Goal: Information Seeking & Learning: Learn about a topic

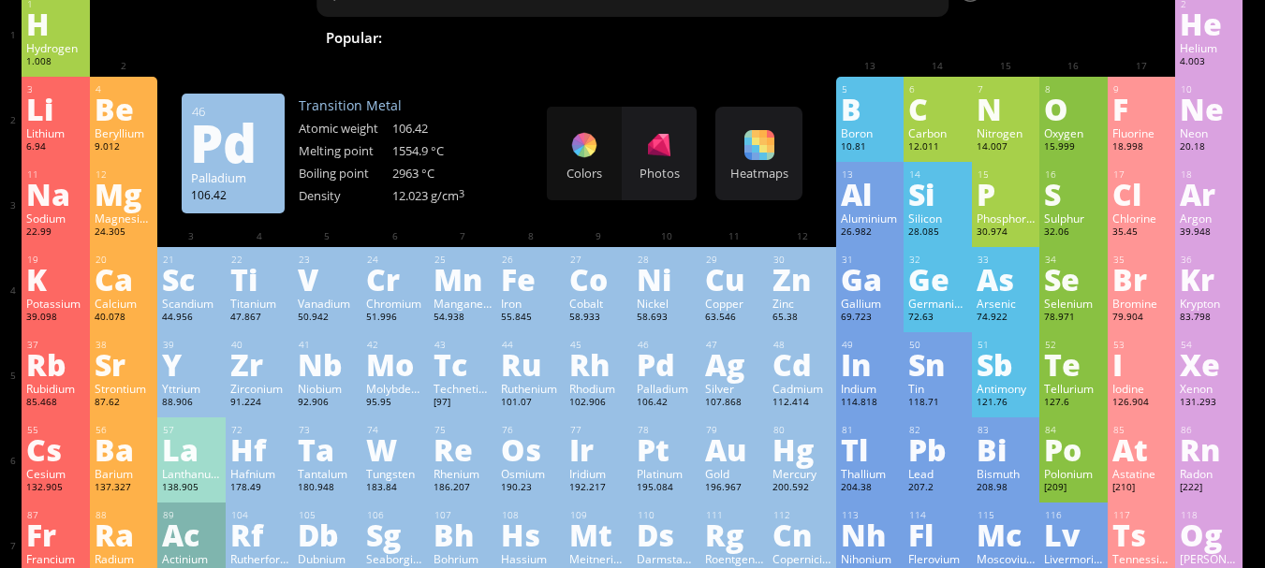
scroll to position [281, 0]
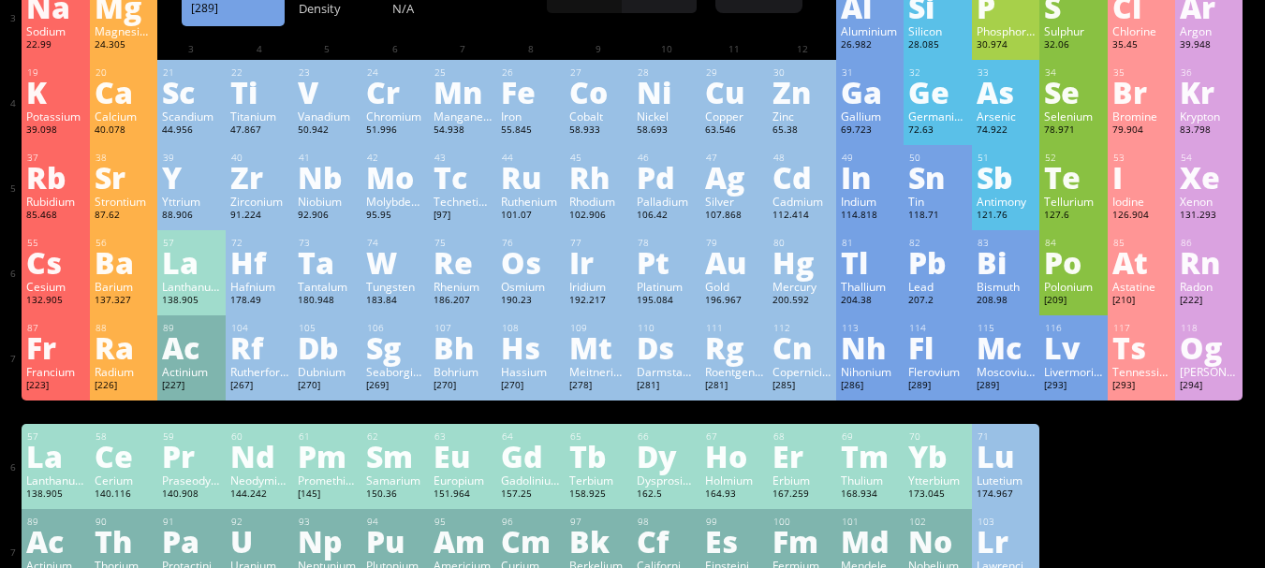
click at [967, 367] on div "Flerovium" at bounding box center [937, 371] width 58 height 15
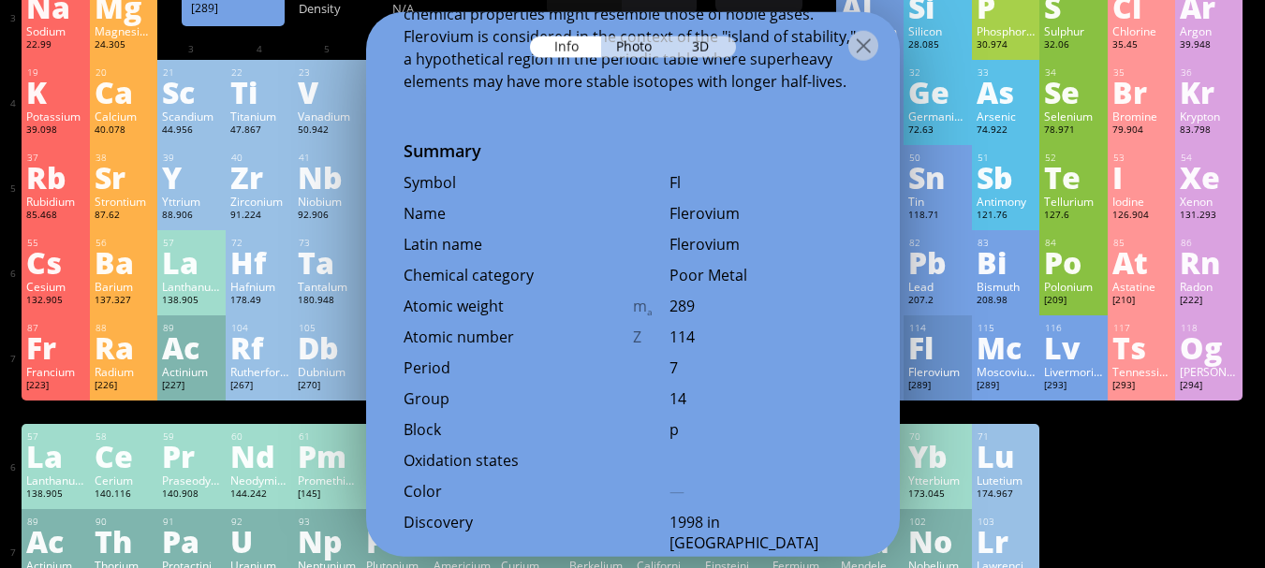
scroll to position [562, 0]
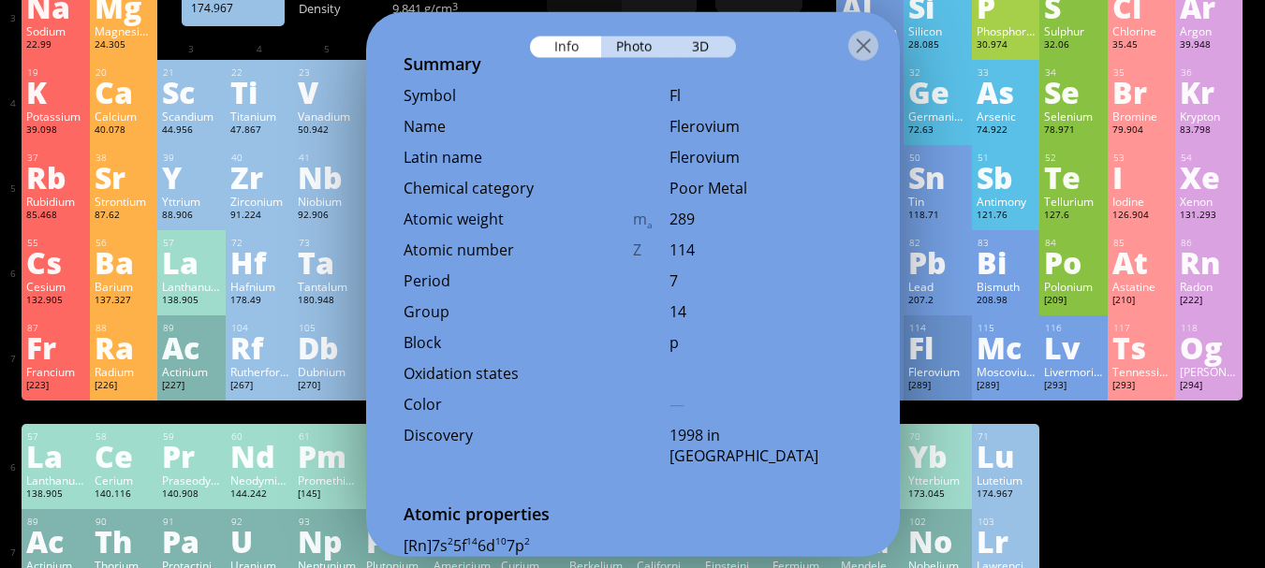
click at [1203, 442] on div "1 H Hydrogen 1.008 −1, +1 −1, +1 -259.14 °C -252.87 °C 0.0899 g/l 1s 1 2 He Hel…" at bounding box center [632, 199] width 1221 height 790
click at [864, 44] on div at bounding box center [864, 45] width 30 height 30
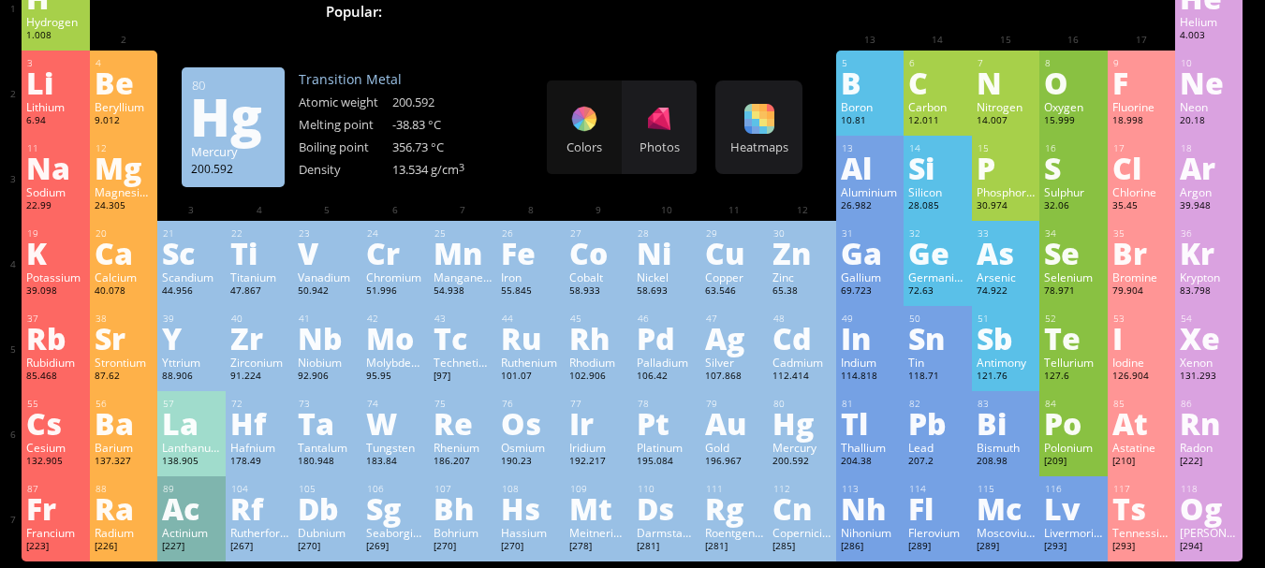
scroll to position [94, 0]
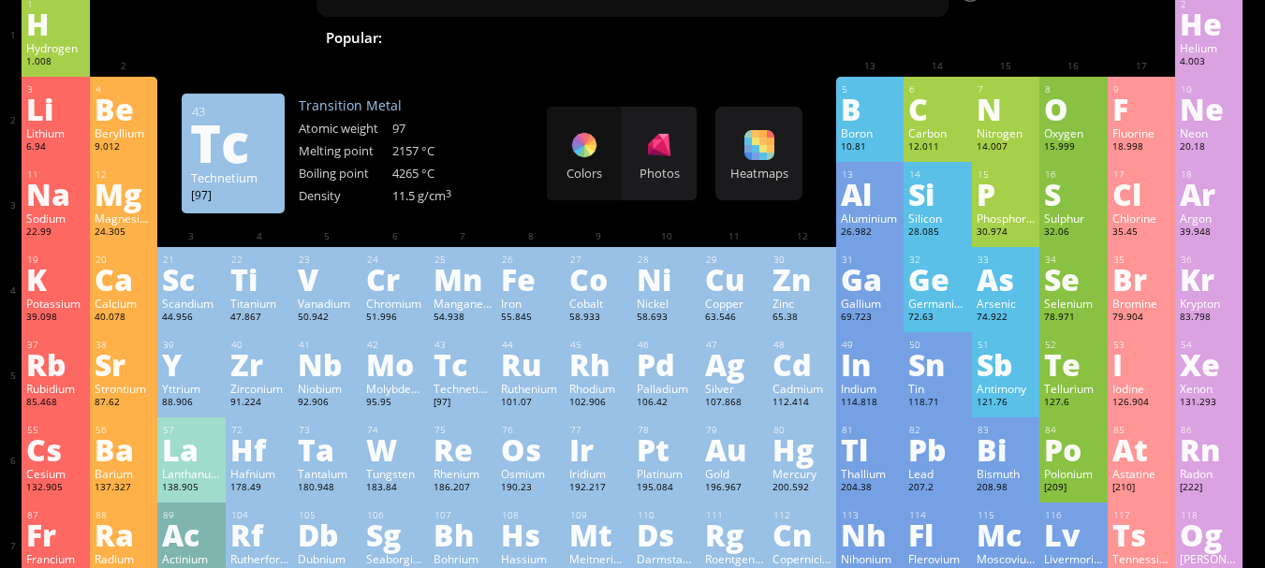
click at [467, 379] on div "Tc" at bounding box center [463, 364] width 58 height 30
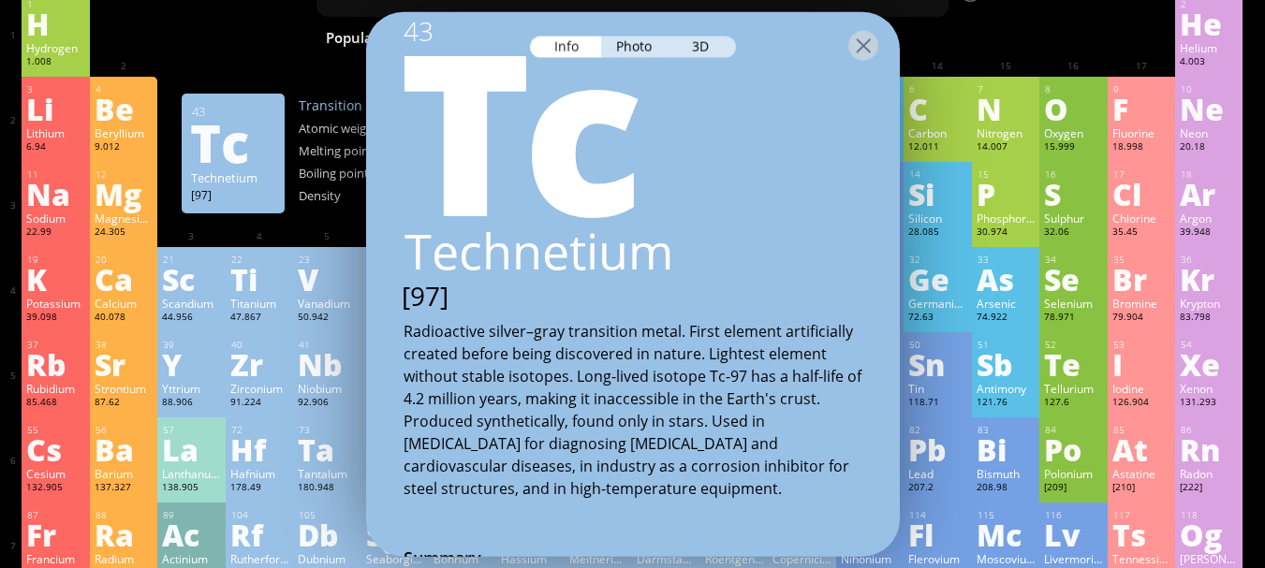
scroll to position [0, 0]
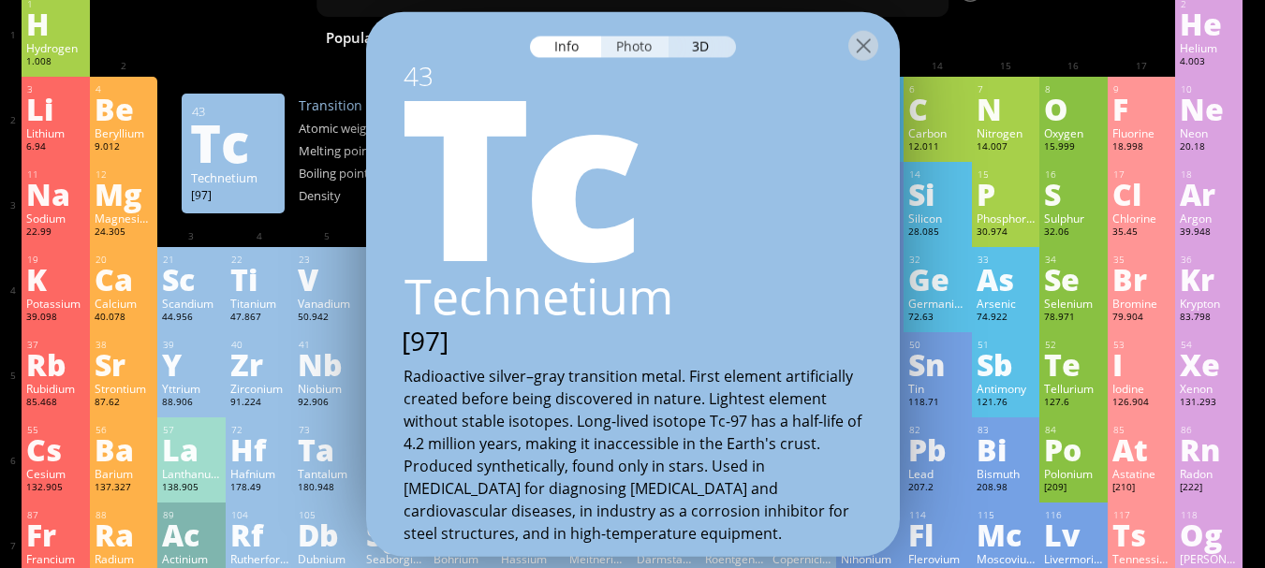
click at [657, 56] on div "Photo" at bounding box center [634, 47] width 67 height 22
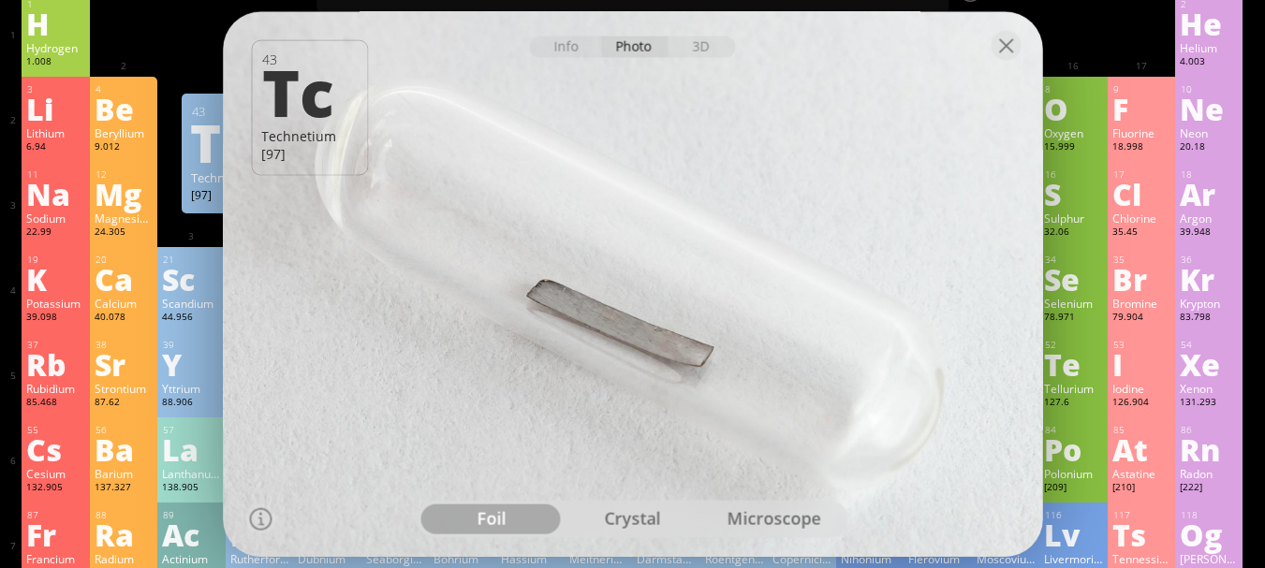
drag, startPoint x: 643, startPoint y: 283, endPoint x: 673, endPoint y: 137, distance: 149.1
click at [598, 239] on div at bounding box center [633, 284] width 828 height 552
click at [698, 51] on div "3D" at bounding box center [702, 47] width 67 height 22
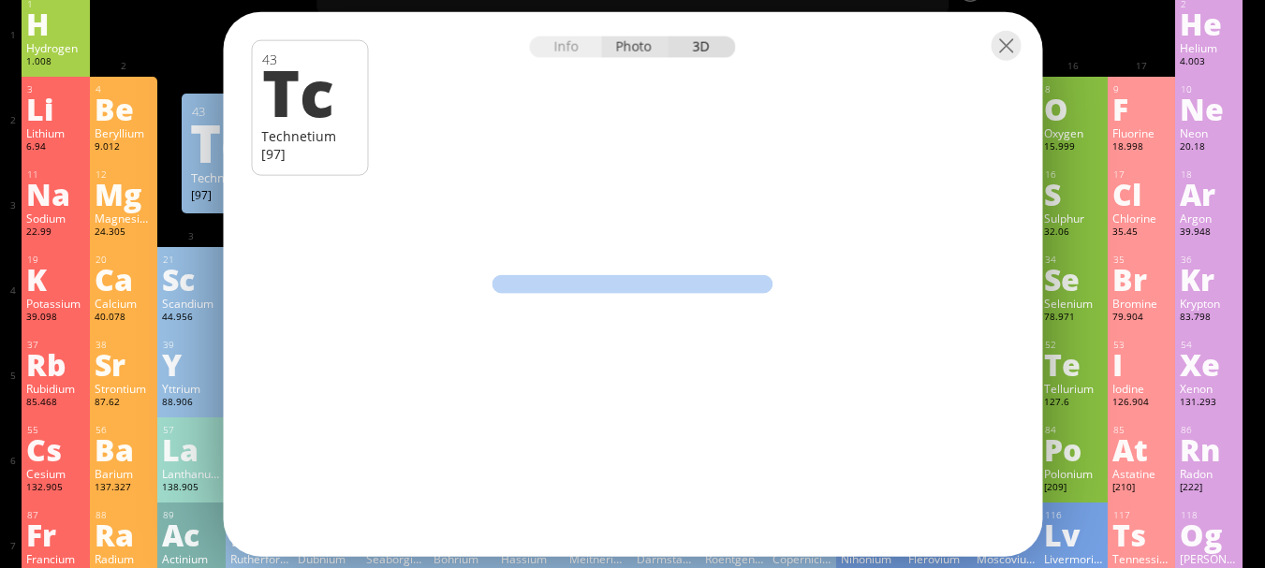
click at [615, 51] on div "Photo" at bounding box center [634, 47] width 67 height 22
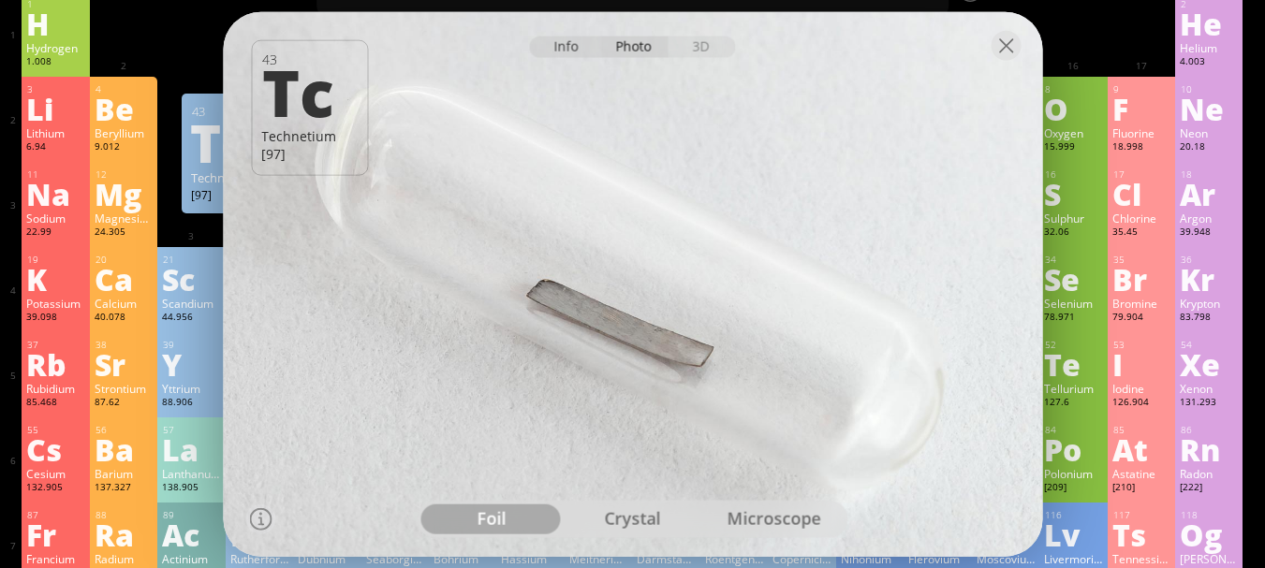
click at [582, 51] on div "Info" at bounding box center [566, 47] width 72 height 22
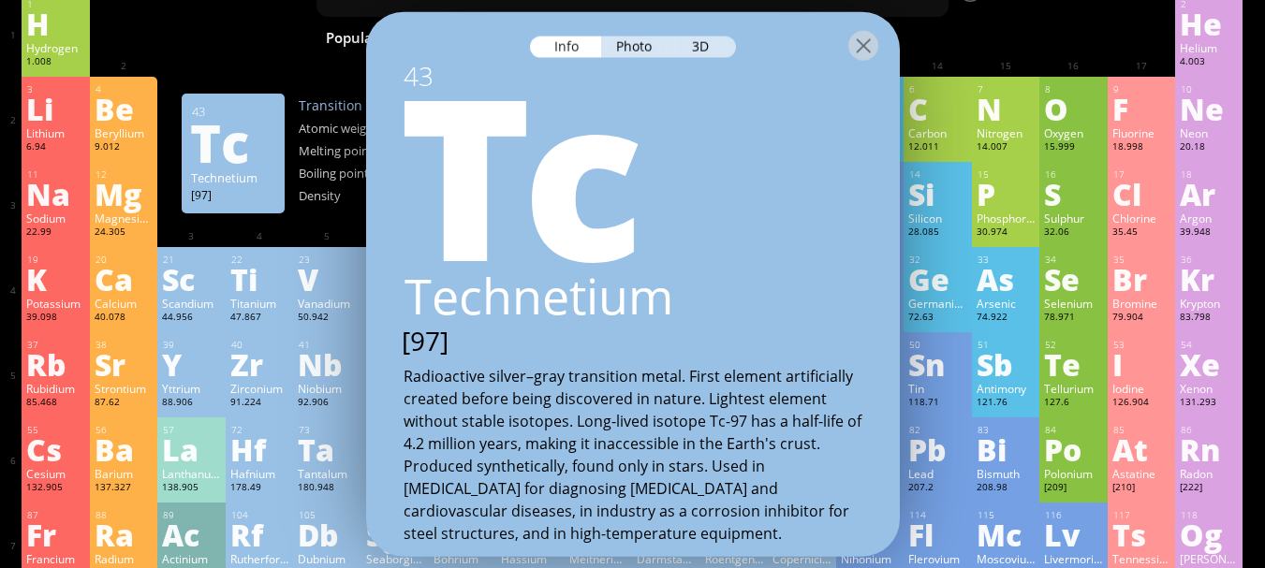
scroll to position [187, 0]
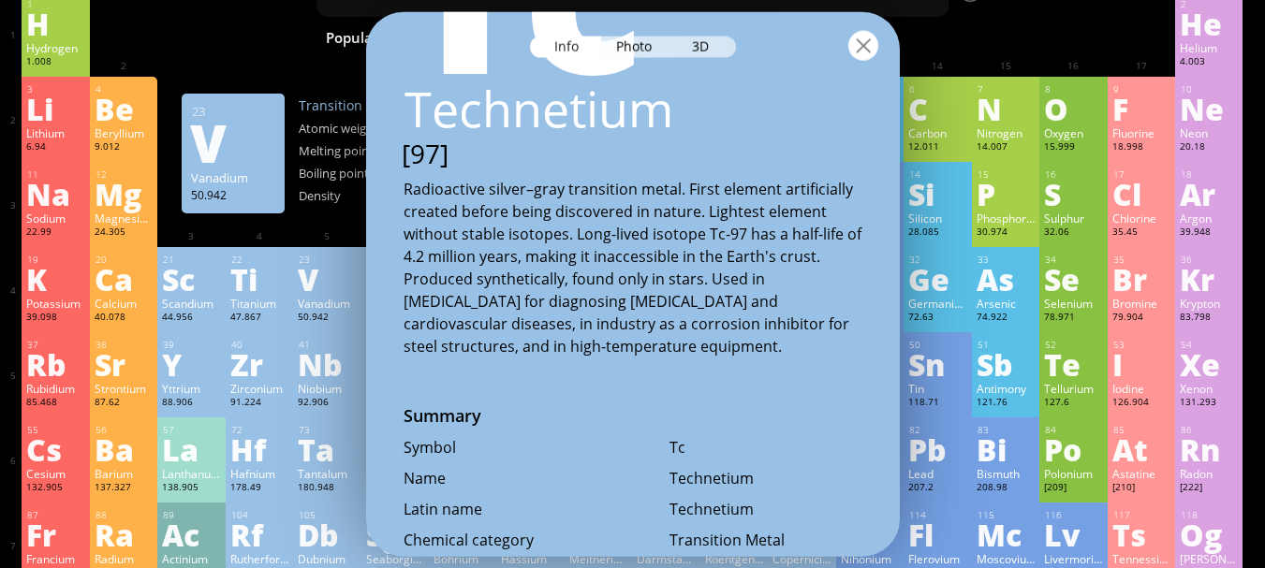
click at [871, 40] on div at bounding box center [864, 45] width 30 height 30
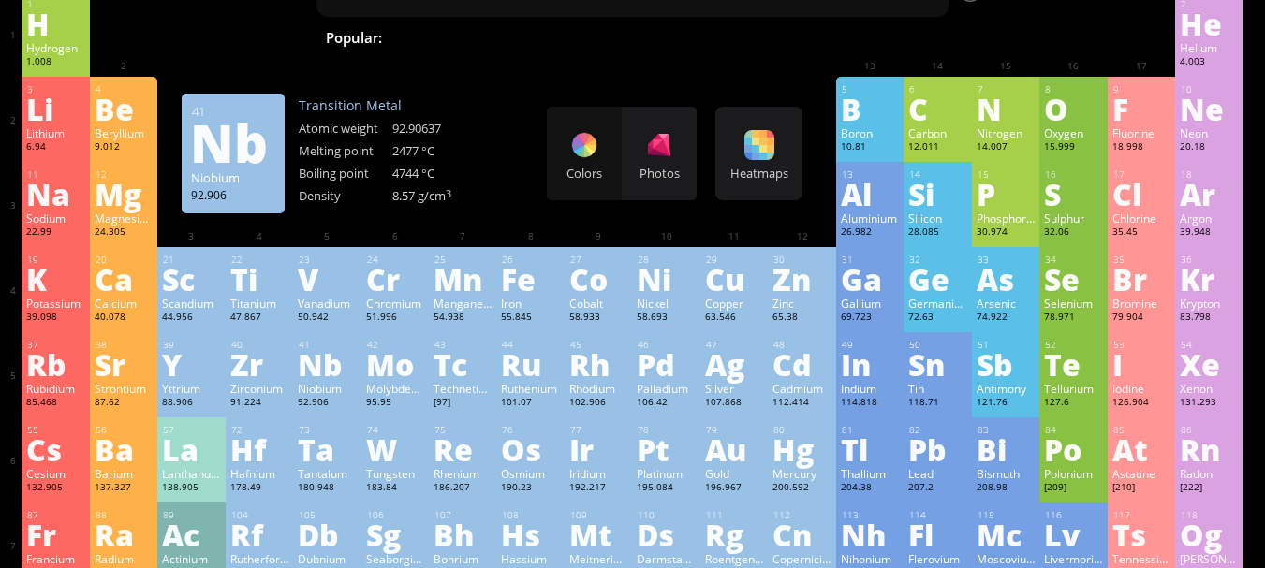
click at [310, 392] on div "Niobium" at bounding box center [327, 388] width 58 height 15
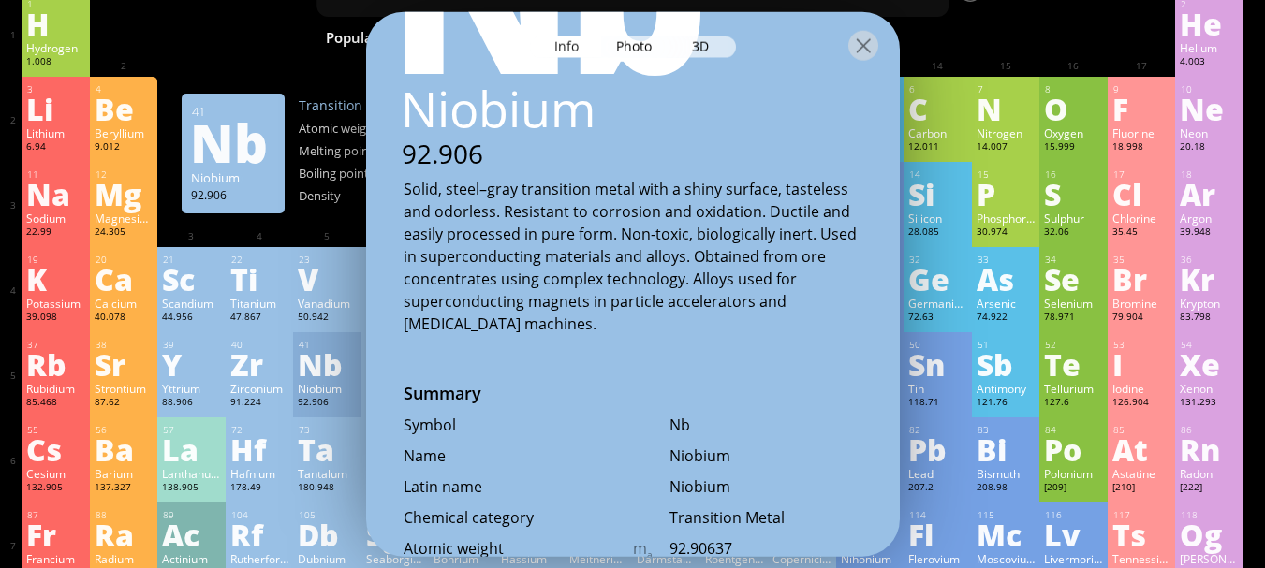
scroll to position [94, 0]
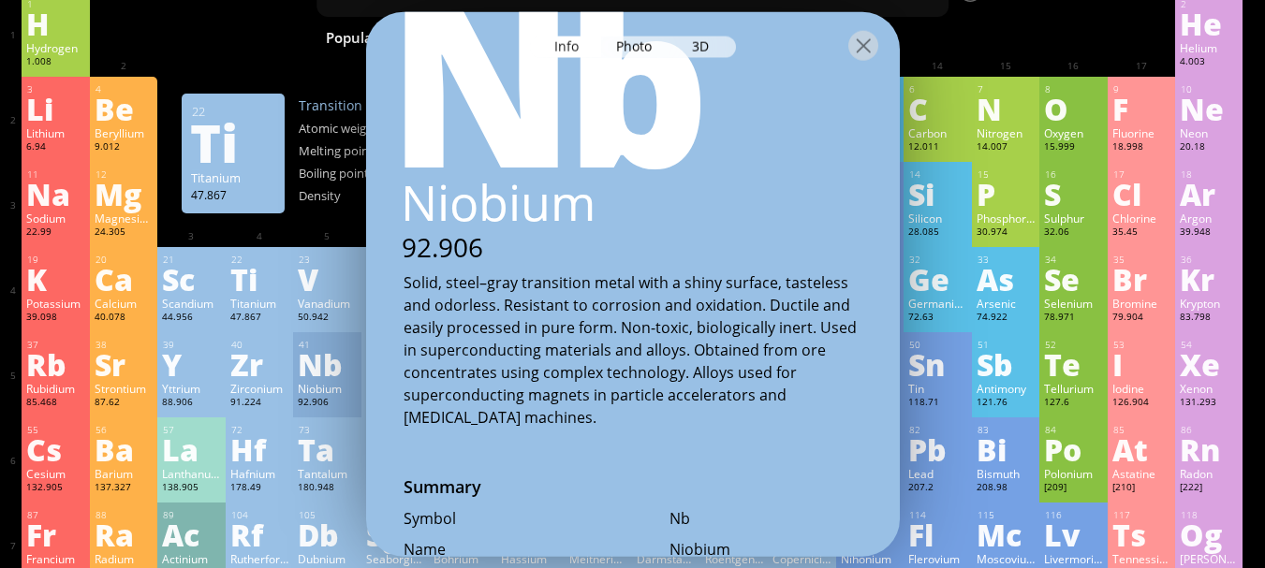
click at [288, 304] on div "Titanium" at bounding box center [259, 303] width 58 height 15
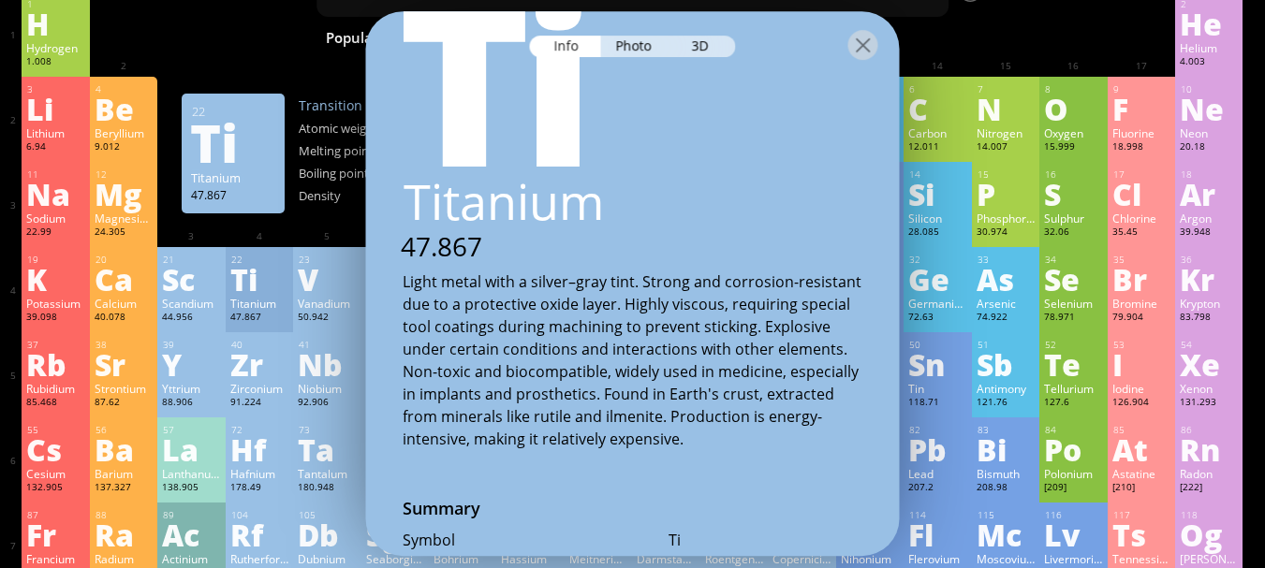
click at [343, 141] on div "Transition Metal Atomic weight 47.867 Melting point 1668 °C Boiling point 3287 …" at bounding box center [392, 152] width 187 height 113
click at [338, 199] on div "Density" at bounding box center [346, 195] width 94 height 17
click at [866, 50] on div at bounding box center [864, 45] width 30 height 30
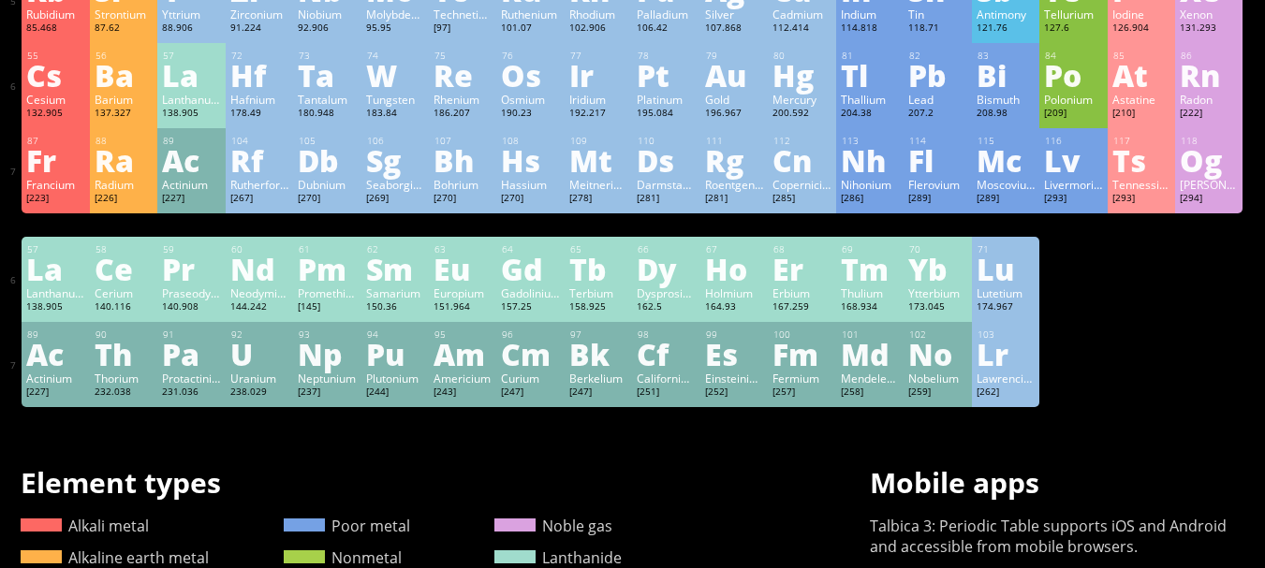
scroll to position [656, 0]
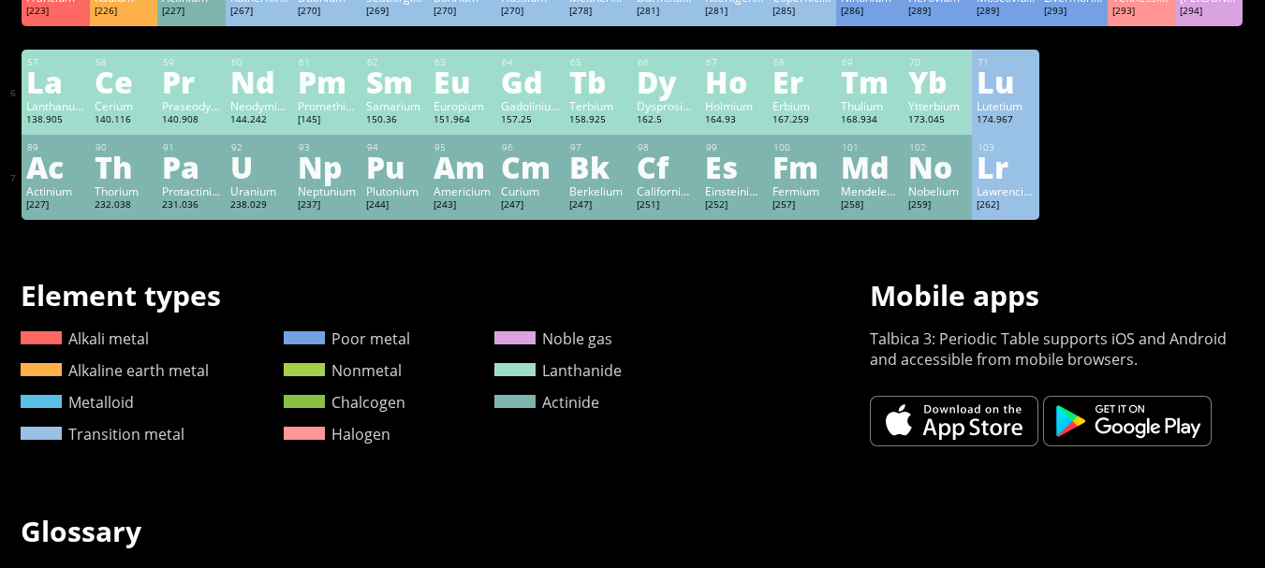
click at [1003, 199] on div "[262]" at bounding box center [1006, 206] width 58 height 15
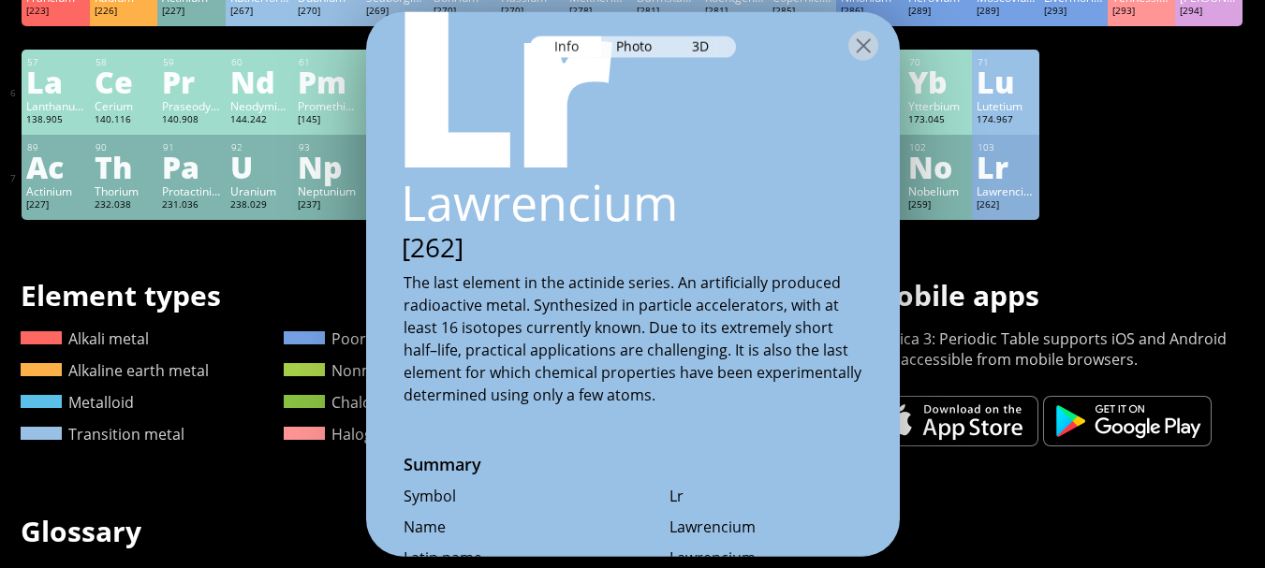
click at [919, 228] on div "Summary Molecular formula Molecular weight Exact mass Monoisotopic mass Classif…" at bounding box center [632, 137] width 1265 height 1587
click at [871, 44] on div at bounding box center [864, 45] width 30 height 30
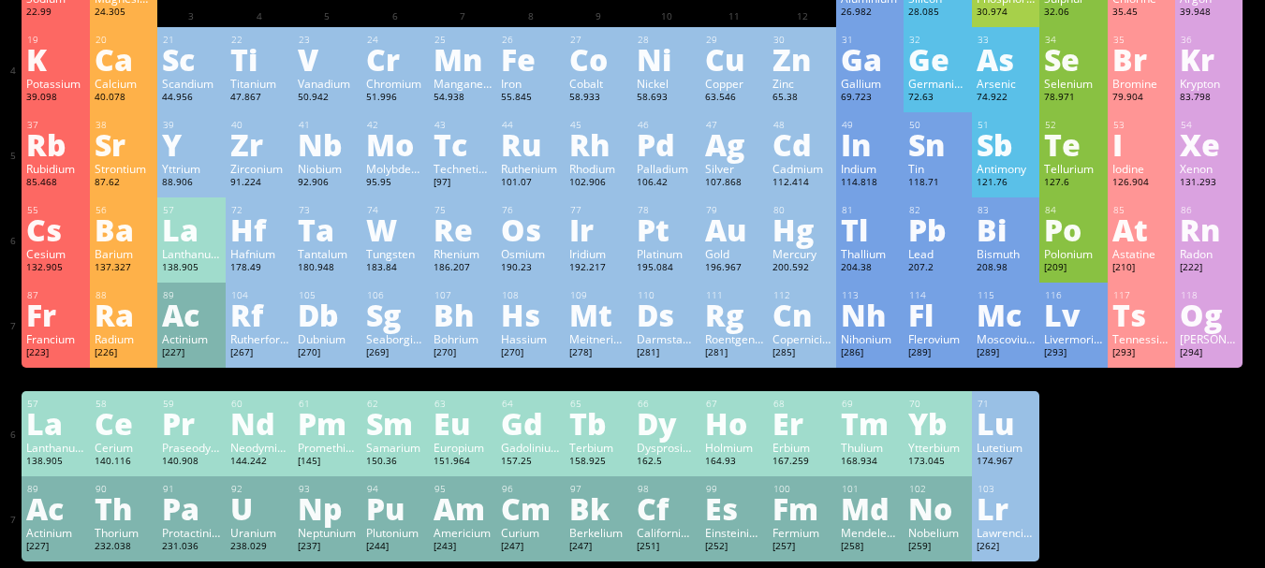
scroll to position [281, 0]
